Goal: Task Accomplishment & Management: Use online tool/utility

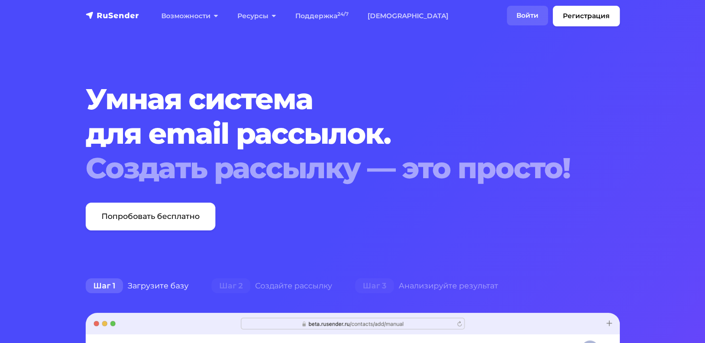
click at [527, 9] on link "Войти" at bounding box center [527, 16] width 41 height 20
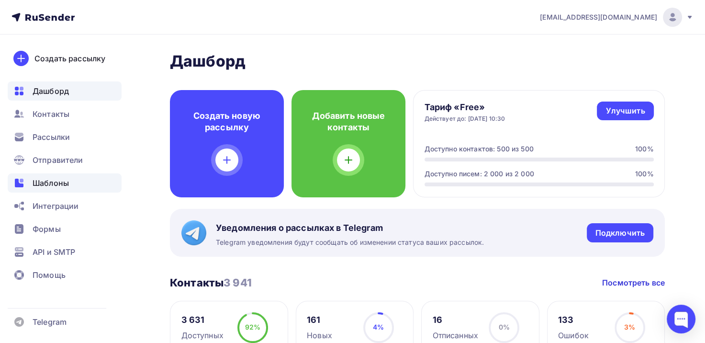
click at [71, 182] on div "Шаблоны" at bounding box center [65, 182] width 114 height 19
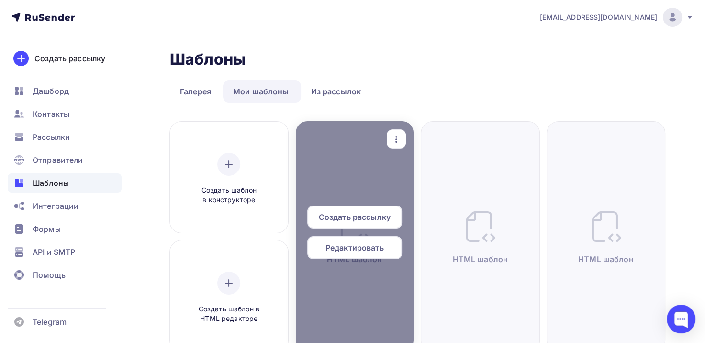
click at [379, 248] on span "Редактировать" at bounding box center [354, 247] width 58 height 11
